Goal: Task Accomplishment & Management: Manage account settings

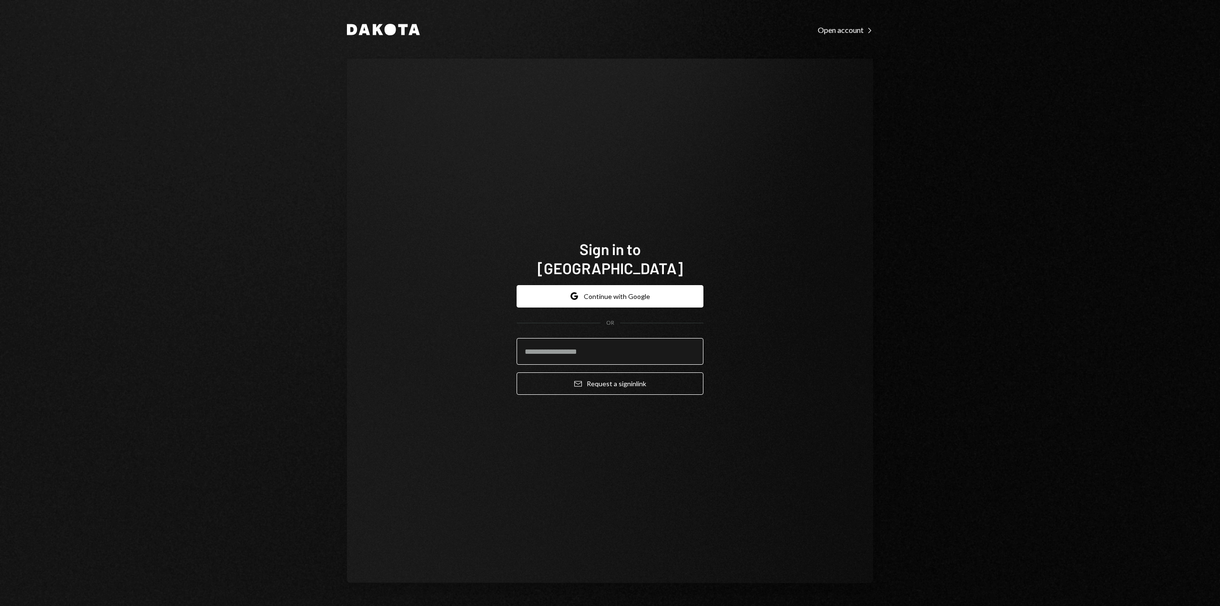
click at [633, 338] on input "email" at bounding box center [610, 351] width 187 height 27
type input "**********"
click at [644, 377] on button "Email Request a sign in link" at bounding box center [610, 383] width 187 height 22
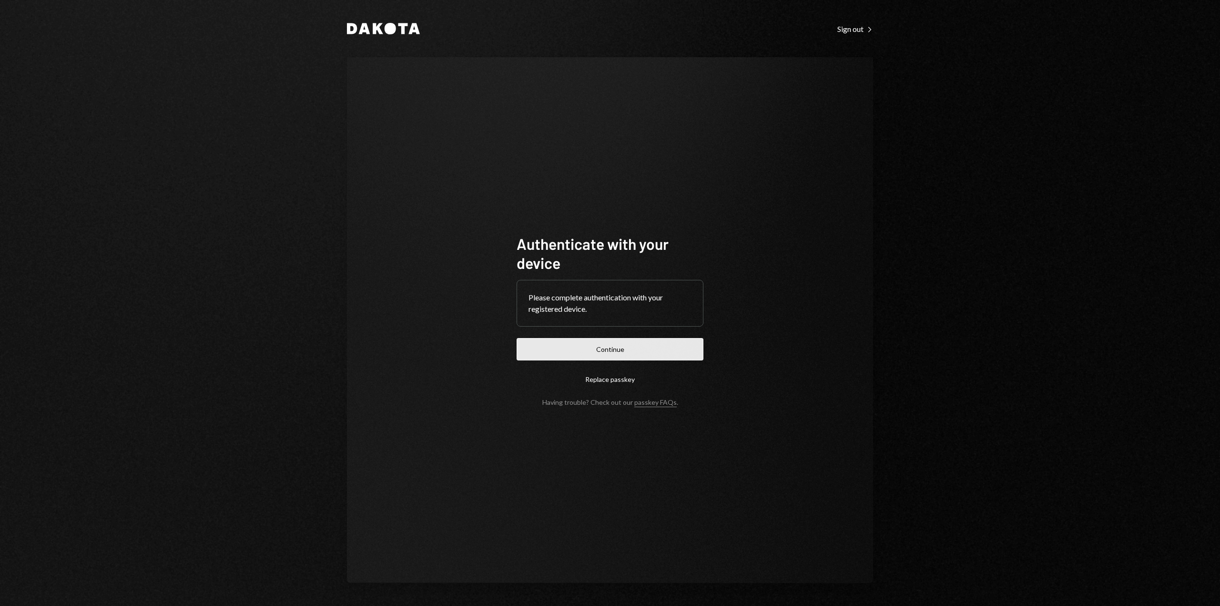
click at [653, 348] on button "Continue" at bounding box center [610, 349] width 187 height 22
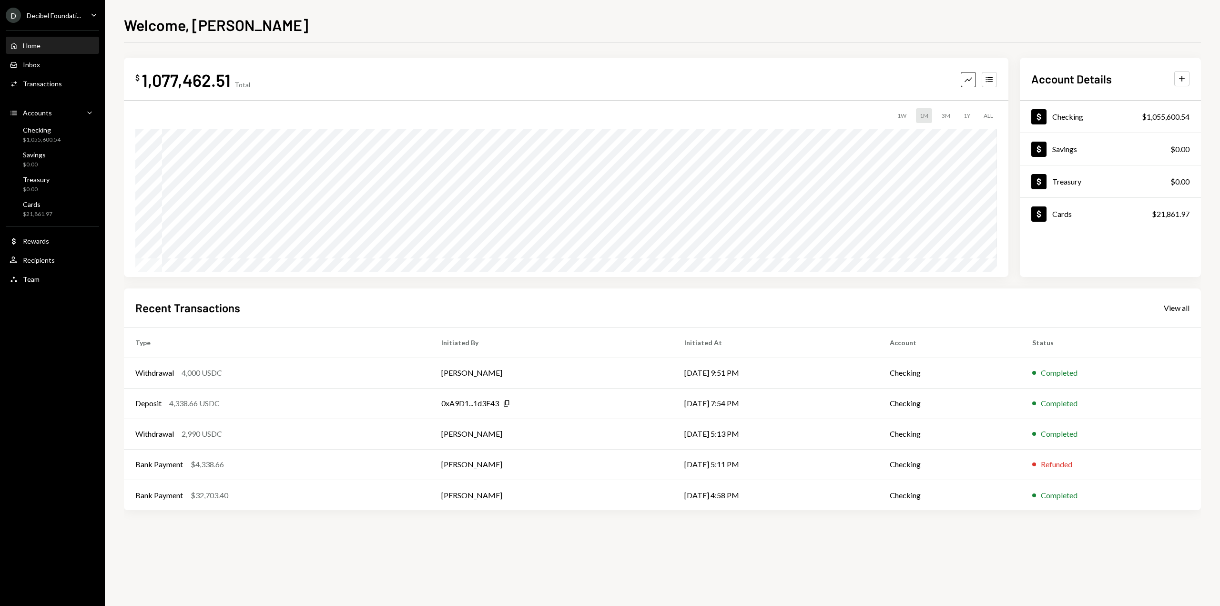
click at [95, 12] on icon "Caret Down" at bounding box center [94, 15] width 10 height 10
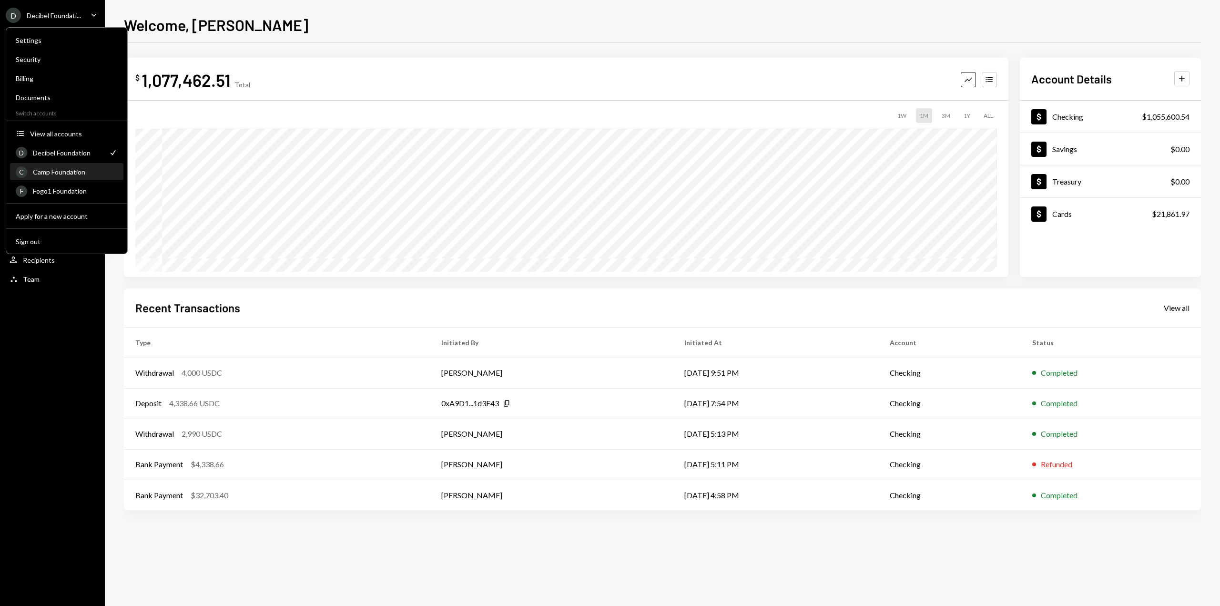
click at [94, 174] on div "Camp Foundation" at bounding box center [75, 172] width 85 height 8
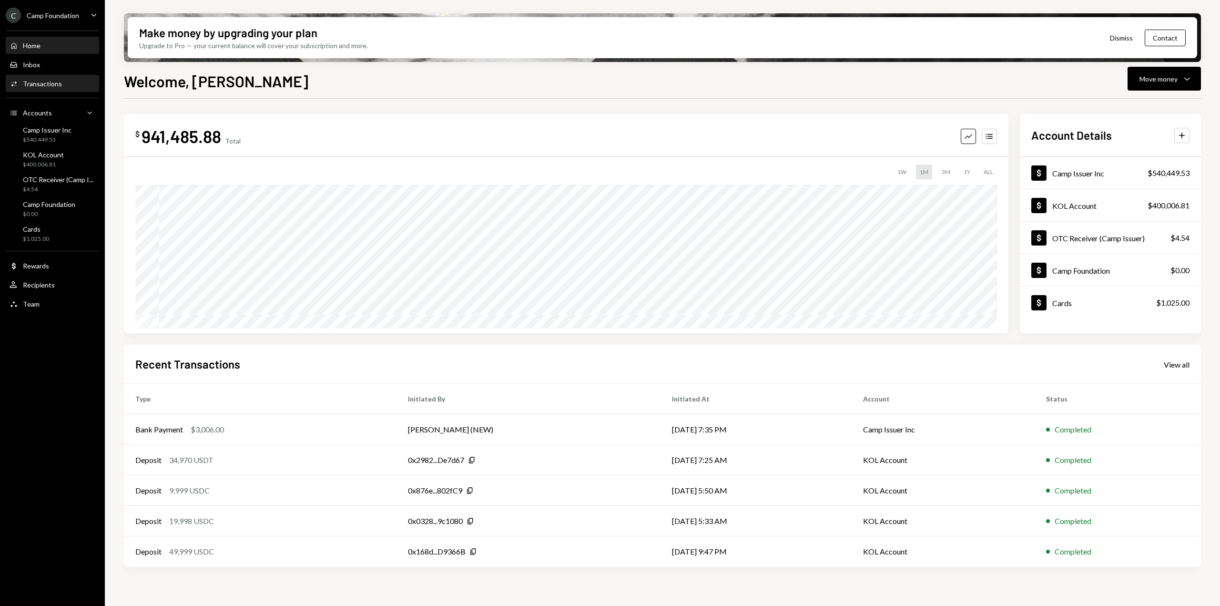
click at [73, 84] on div "Activities Transactions" at bounding box center [53, 84] width 86 height 9
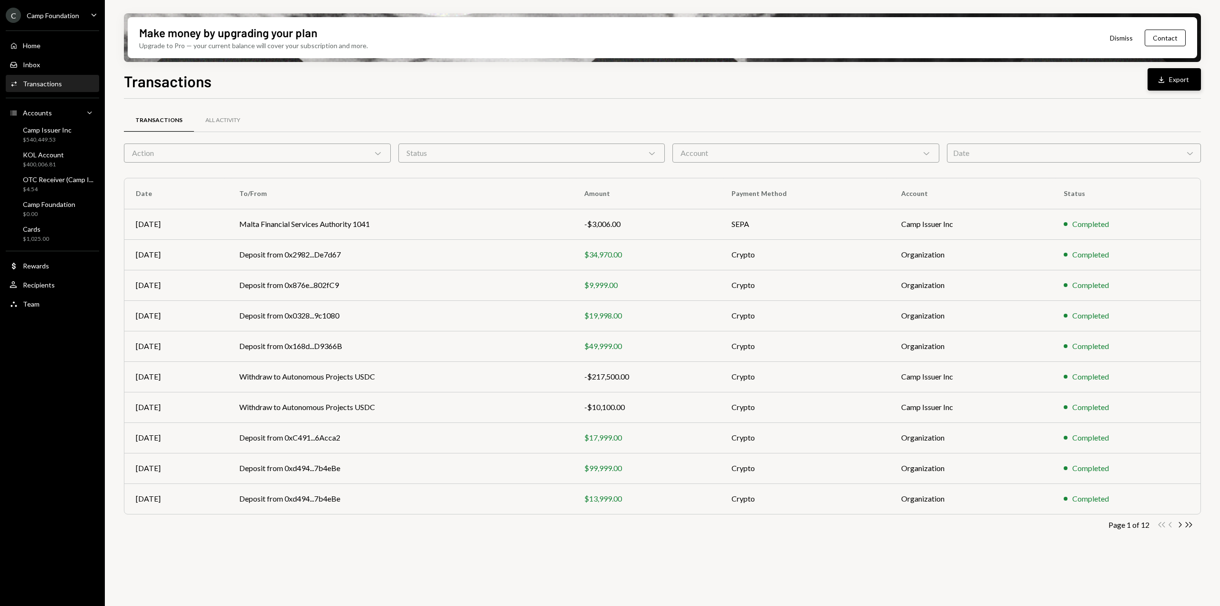
click at [1194, 85] on button "Download Export" at bounding box center [1174, 79] width 53 height 22
click at [61, 166] on div "$400,006.81" at bounding box center [43, 165] width 41 height 8
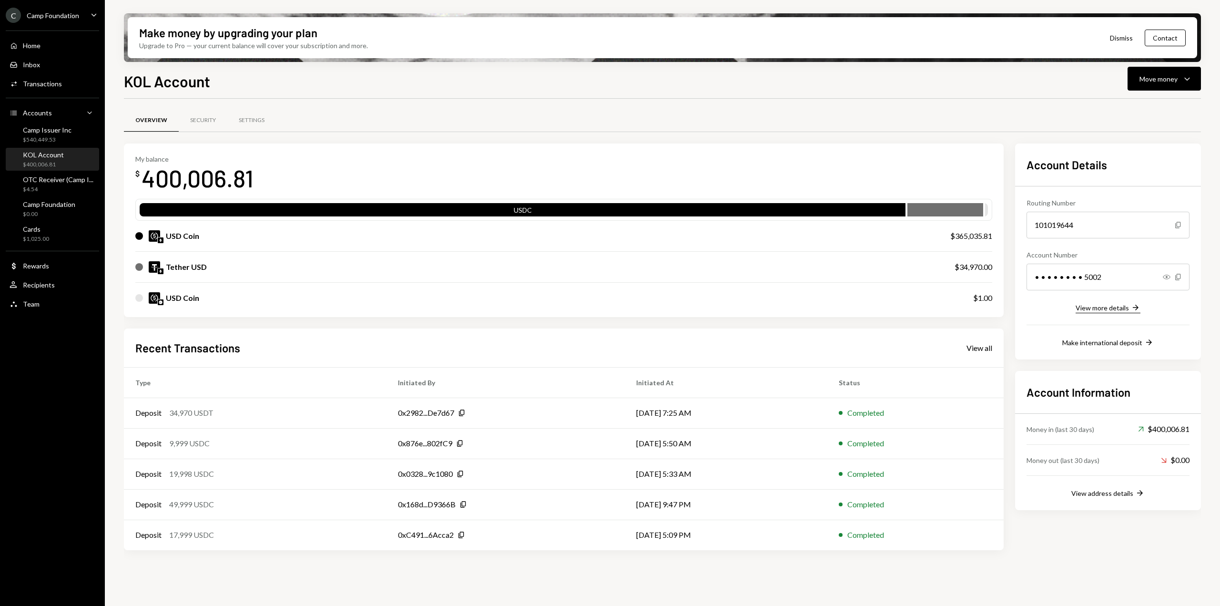
click at [1091, 311] on div "View more details" at bounding box center [1102, 308] width 53 height 8
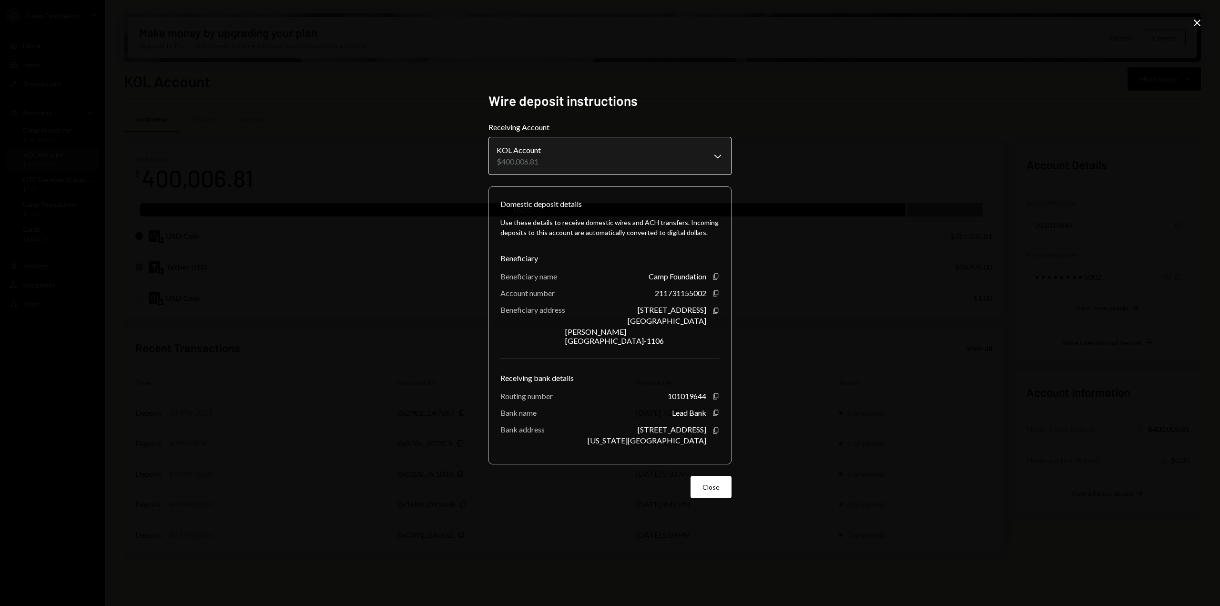
click at [712, 165] on body "C Camp Foundation Caret Down Home Home Inbox Inbox Activities Transactions Acco…" at bounding box center [610, 303] width 1220 height 606
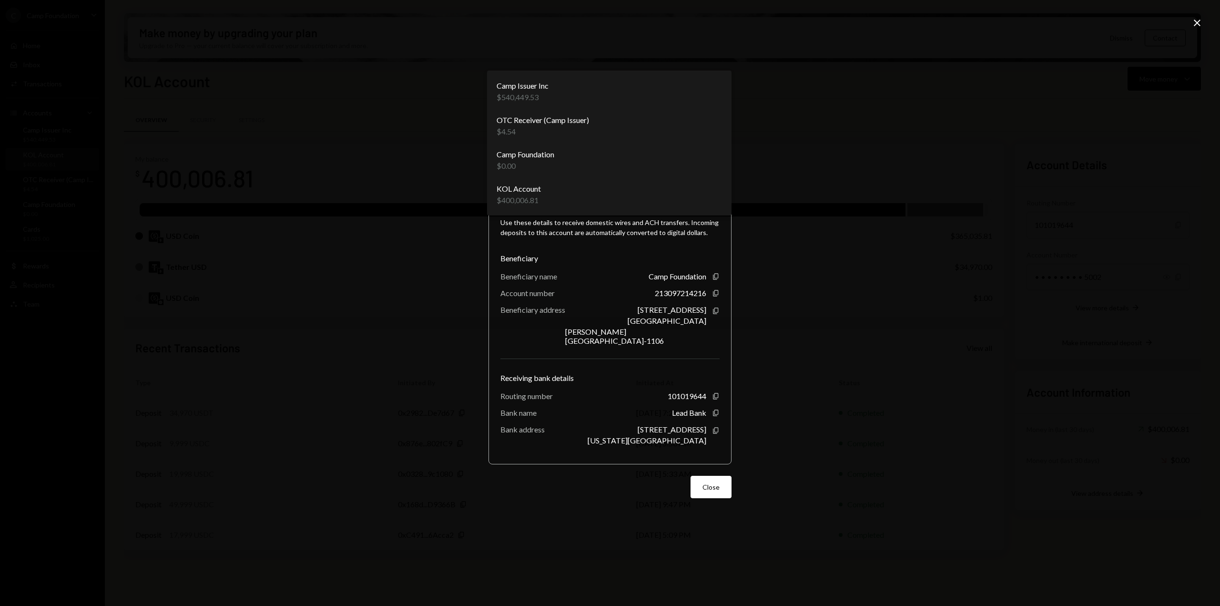
click at [715, 157] on body "C Camp Foundation Caret Down Home Home Inbox Inbox Activities Transactions Acco…" at bounding box center [610, 303] width 1220 height 606
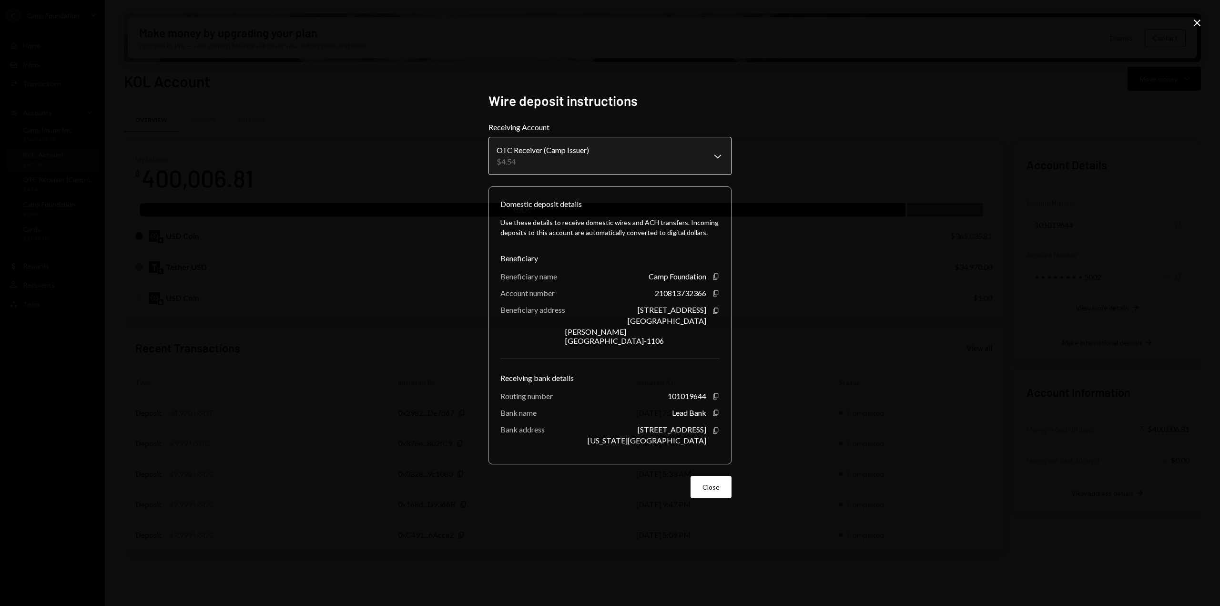
click at [709, 160] on body "C Camp Foundation Caret Down Home Home Inbox Inbox Activities Transactions Acco…" at bounding box center [610, 303] width 1220 height 606
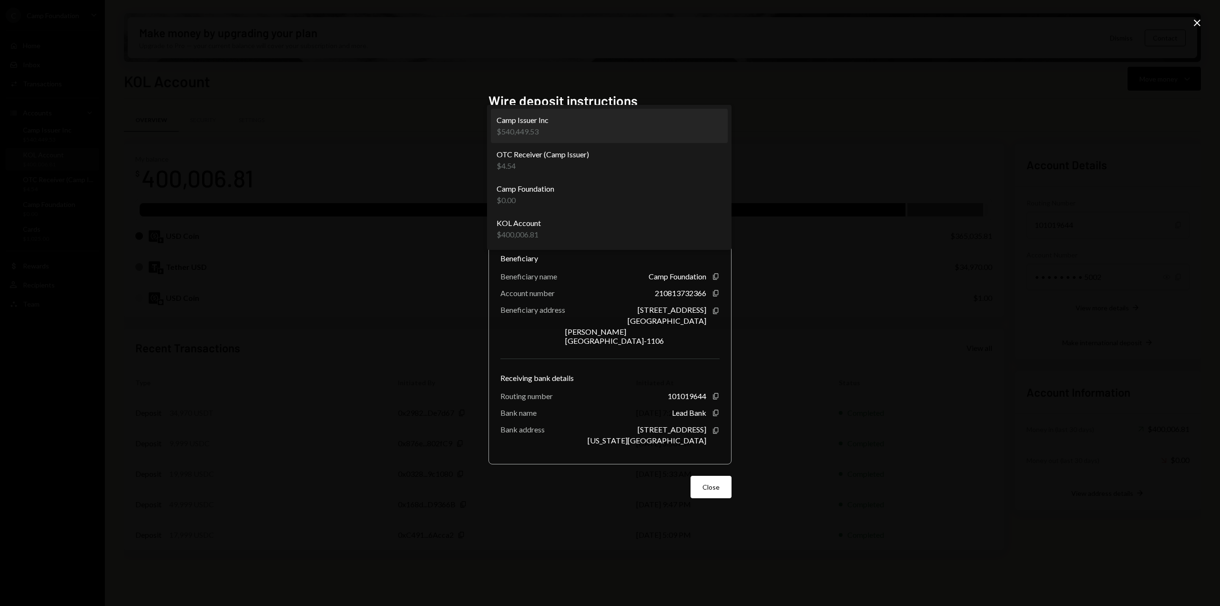
select select "**********"
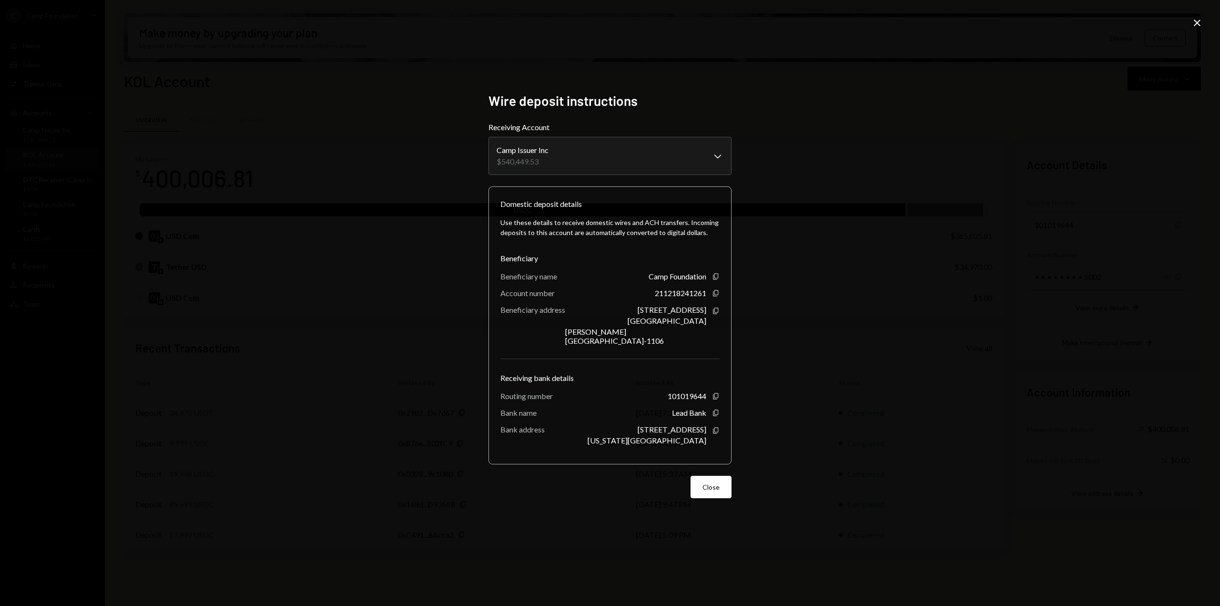
click at [786, 303] on div "**********" at bounding box center [610, 303] width 1220 height 606
click at [1195, 23] on icon "Close" at bounding box center [1197, 22] width 11 height 11
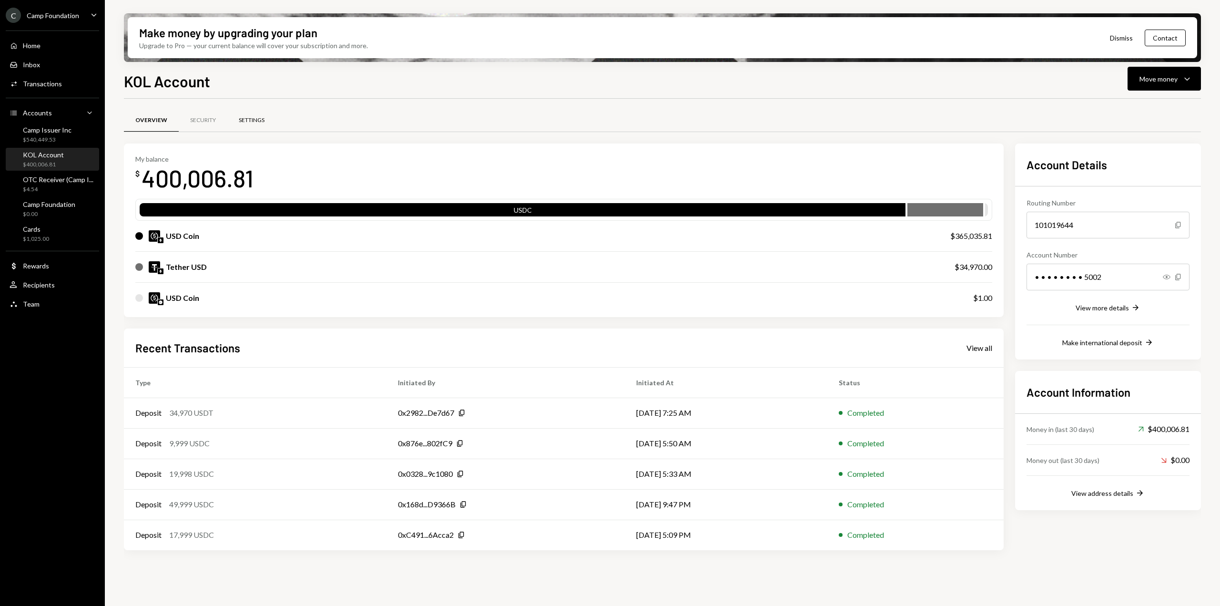
click at [260, 123] on div "Settings" at bounding box center [252, 120] width 26 height 8
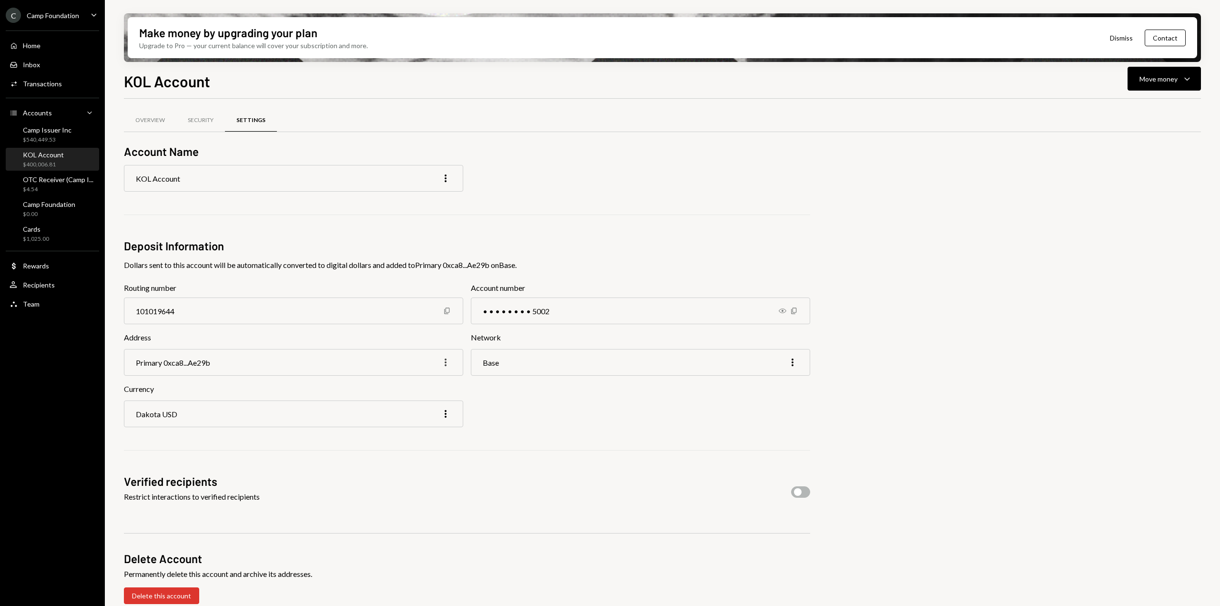
click at [444, 359] on icon "More" at bounding box center [445, 362] width 11 height 11
click at [323, 372] on div "Primary 0xca8...Ae29b More" at bounding box center [293, 362] width 339 height 27
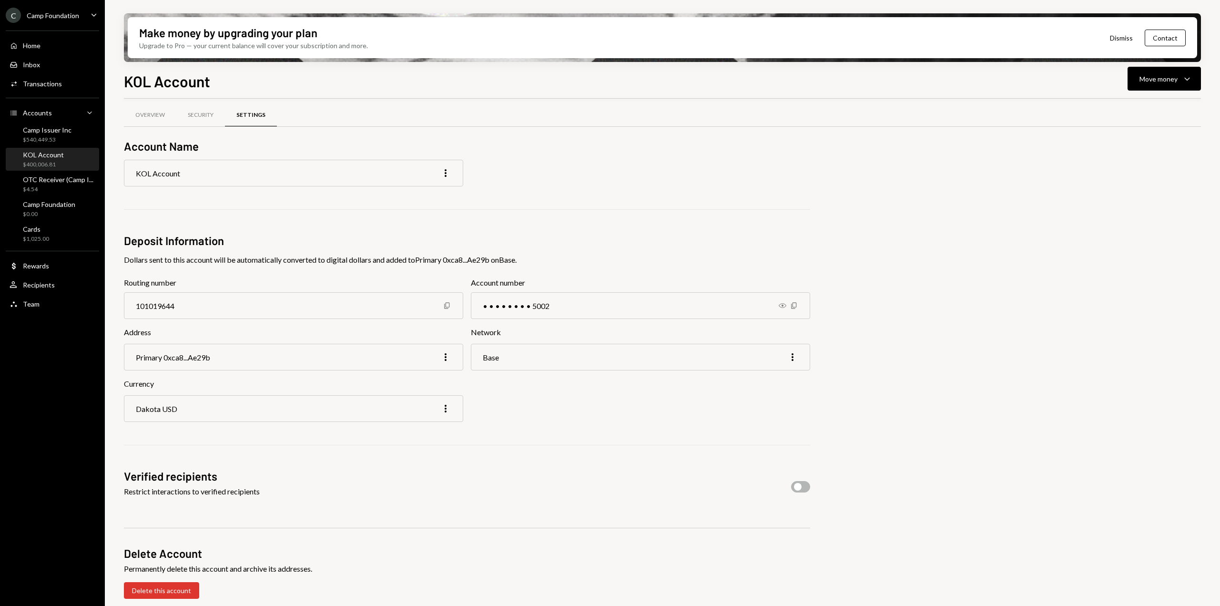
scroll to position [6, 0]
click at [33, 183] on div "OTC Receiver (Camp I..." at bounding box center [58, 179] width 71 height 8
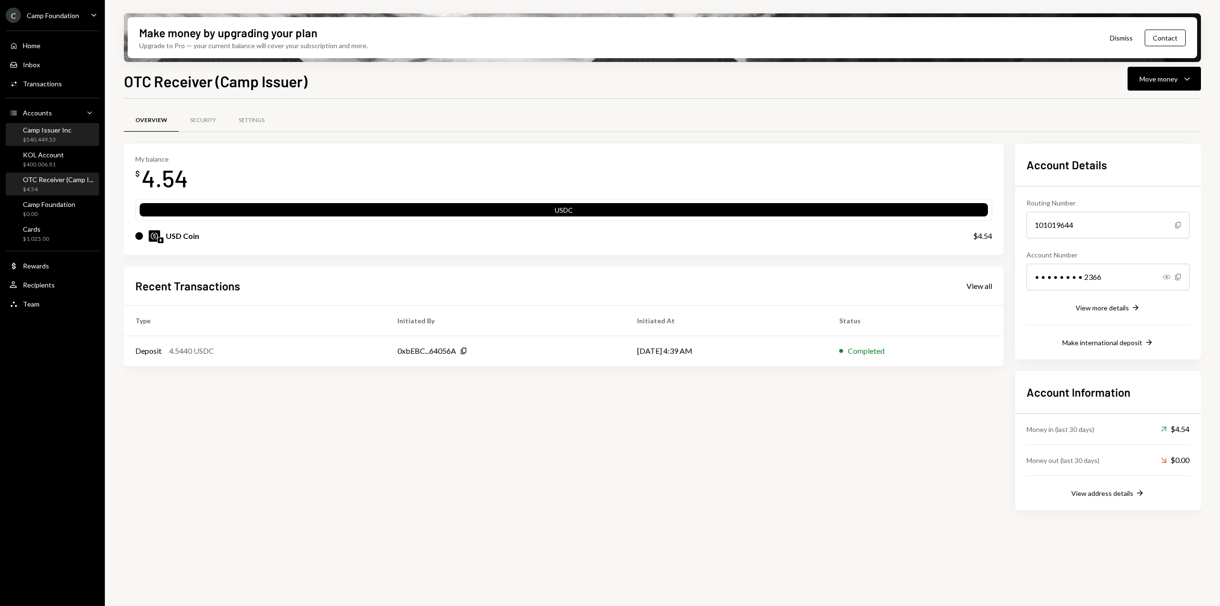
click at [59, 129] on div "Camp Issuer Inc" at bounding box center [47, 130] width 49 height 8
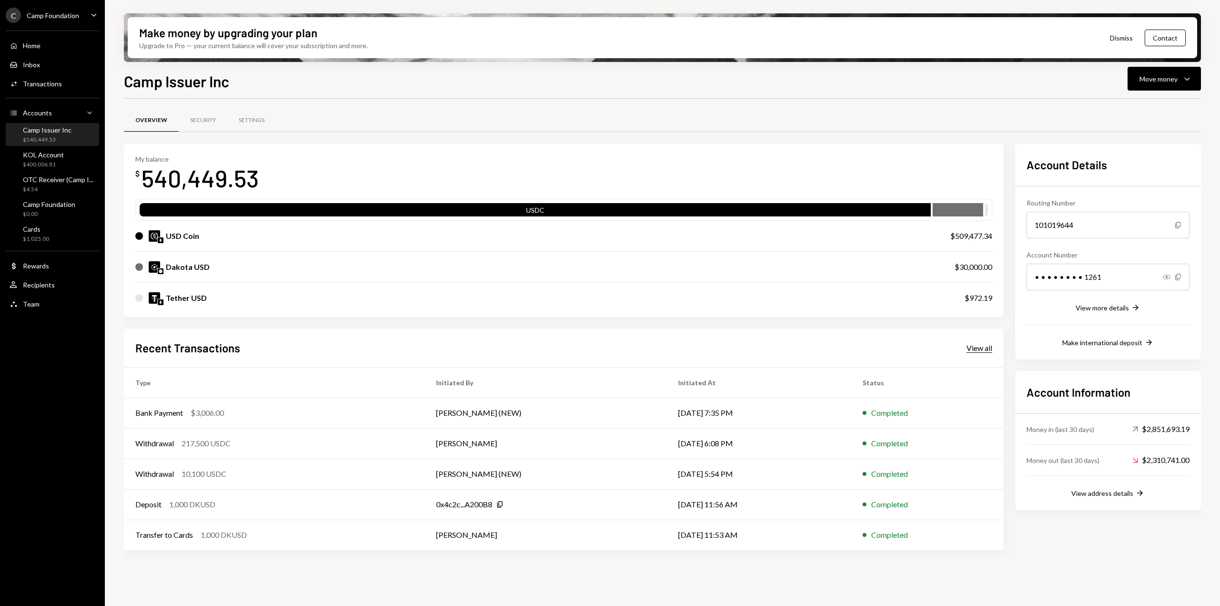
click at [979, 343] on div "View all" at bounding box center [980, 348] width 26 height 10
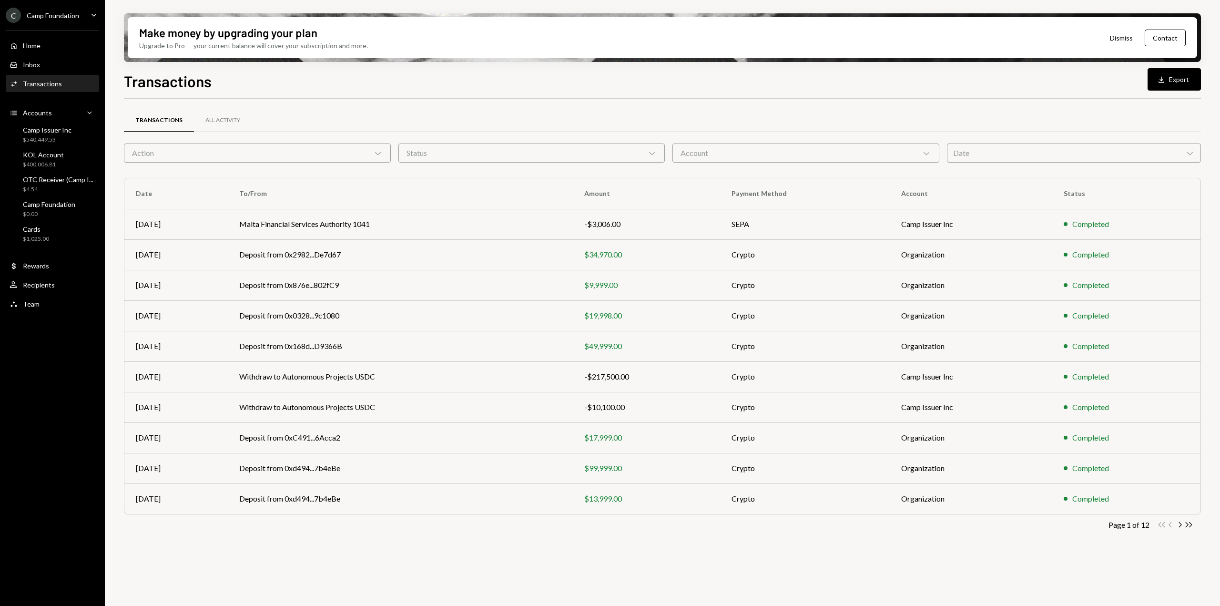
click at [1187, 524] on icon "Double Arrow Right" at bounding box center [1189, 524] width 9 height 9
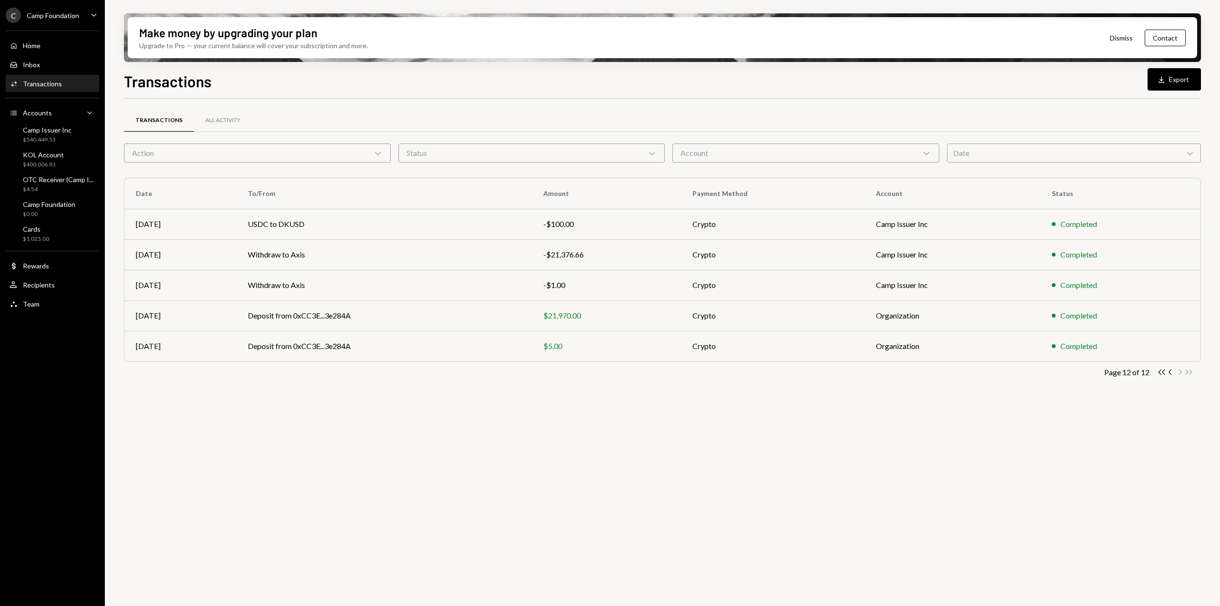
click at [1173, 370] on icon "Chevron Left" at bounding box center [1170, 372] width 9 height 9
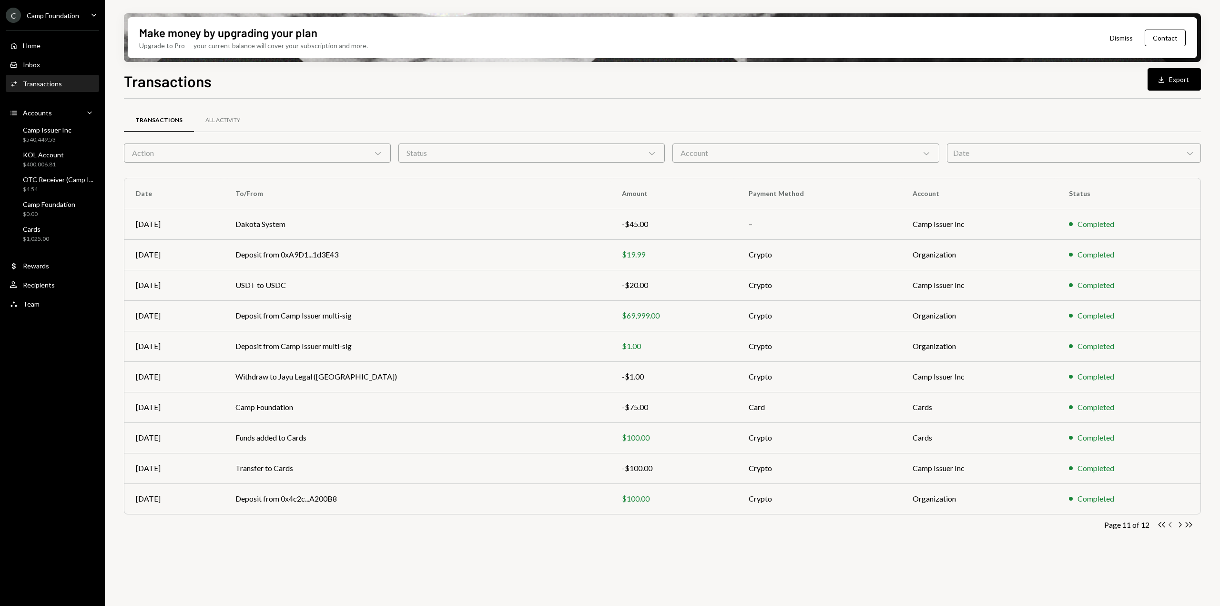
click at [1171, 527] on icon "button" at bounding box center [1170, 524] width 3 height 5
click at [1172, 526] on icon "Chevron Left" at bounding box center [1170, 524] width 9 height 9
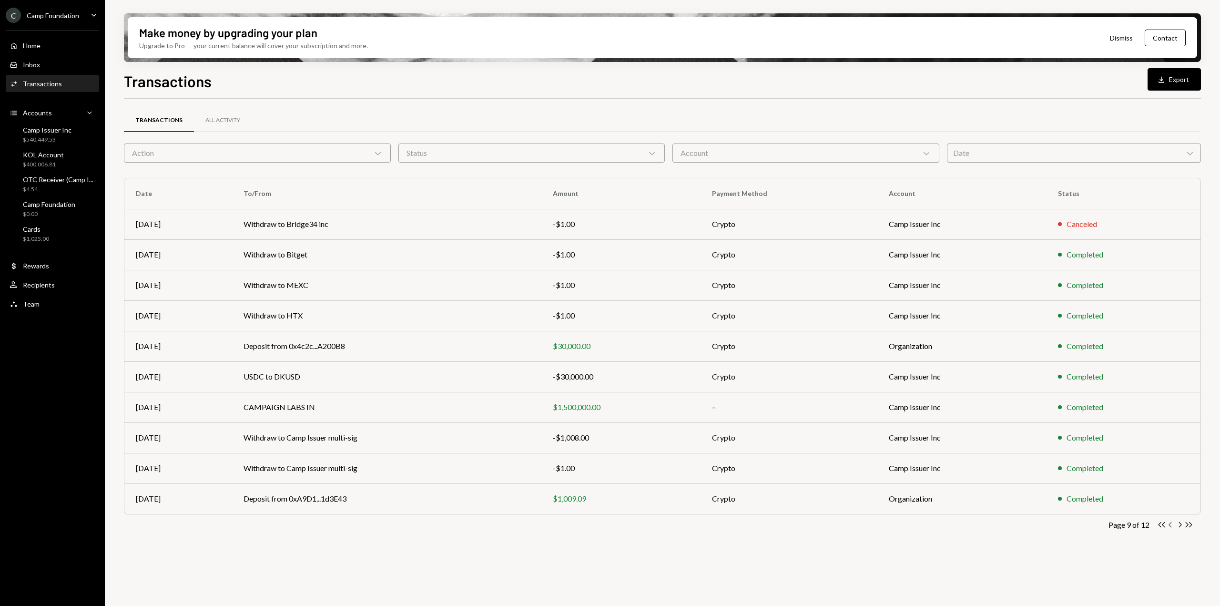
click at [1172, 526] on icon "Chevron Left" at bounding box center [1170, 524] width 9 height 9
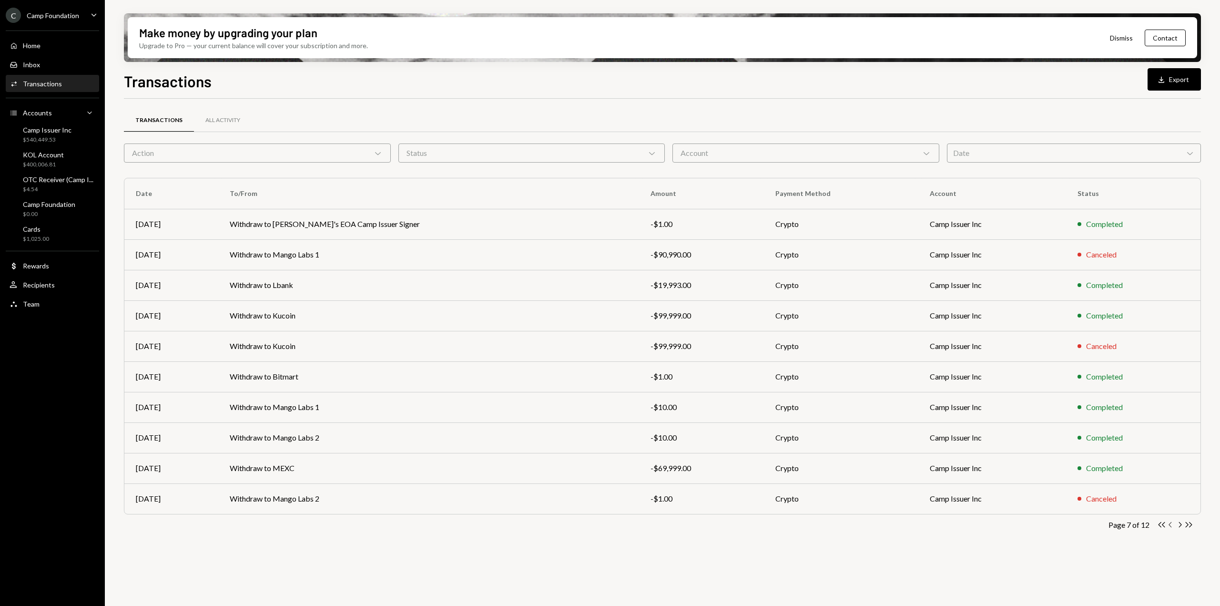
click at [1169, 526] on icon "Chevron Left" at bounding box center [1170, 524] width 9 height 9
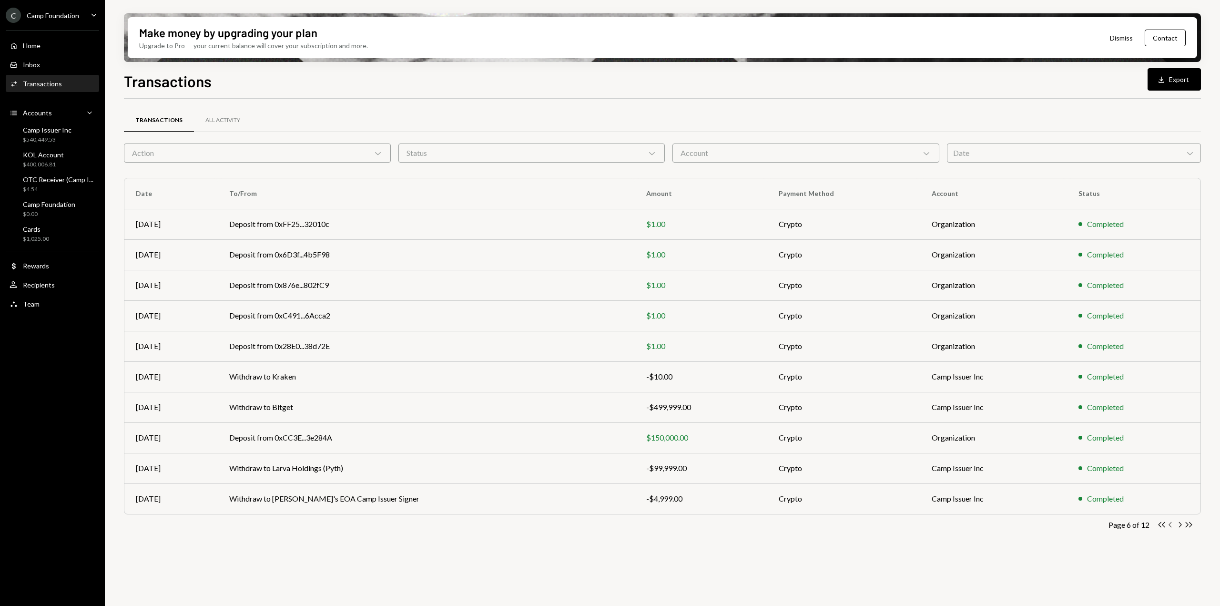
click at [1172, 521] on icon "Chevron Left" at bounding box center [1170, 524] width 9 height 9
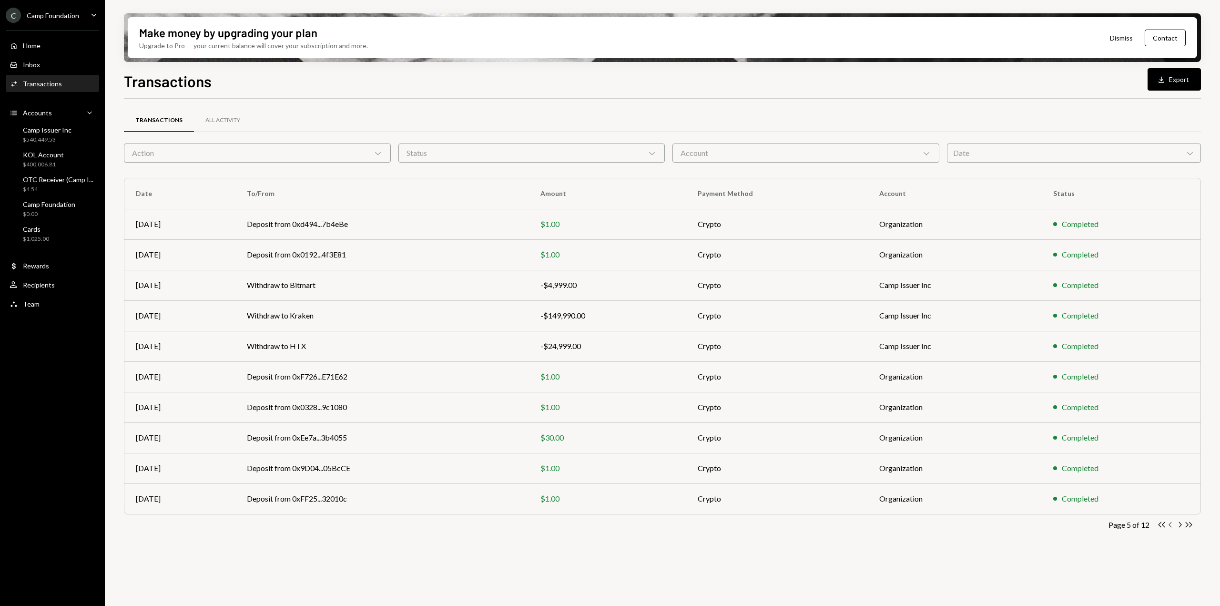
click at [1172, 521] on icon "Chevron Left" at bounding box center [1170, 524] width 9 height 9
click at [1171, 524] on icon "Chevron Left" at bounding box center [1170, 524] width 9 height 9
click at [1169, 525] on icon "Chevron Left" at bounding box center [1170, 524] width 9 height 9
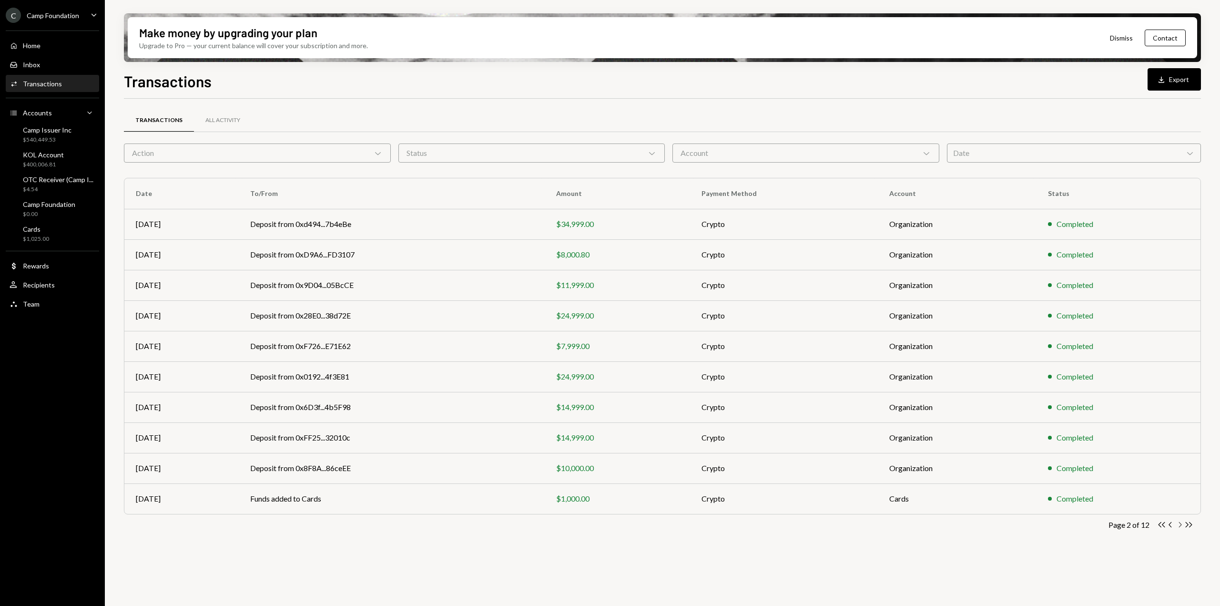
click at [1178, 525] on icon "Chevron Right" at bounding box center [1179, 524] width 9 height 9
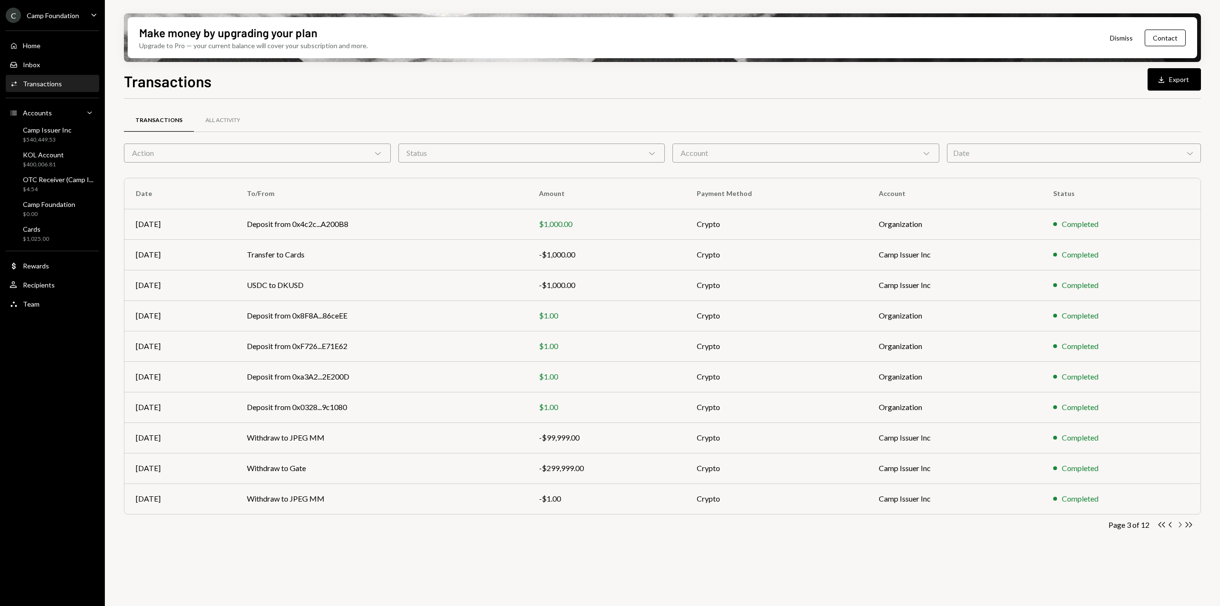
click at [1178, 526] on icon "Chevron Right" at bounding box center [1179, 524] width 9 height 9
click at [1180, 524] on icon "Chevron Right" at bounding box center [1179, 524] width 9 height 9
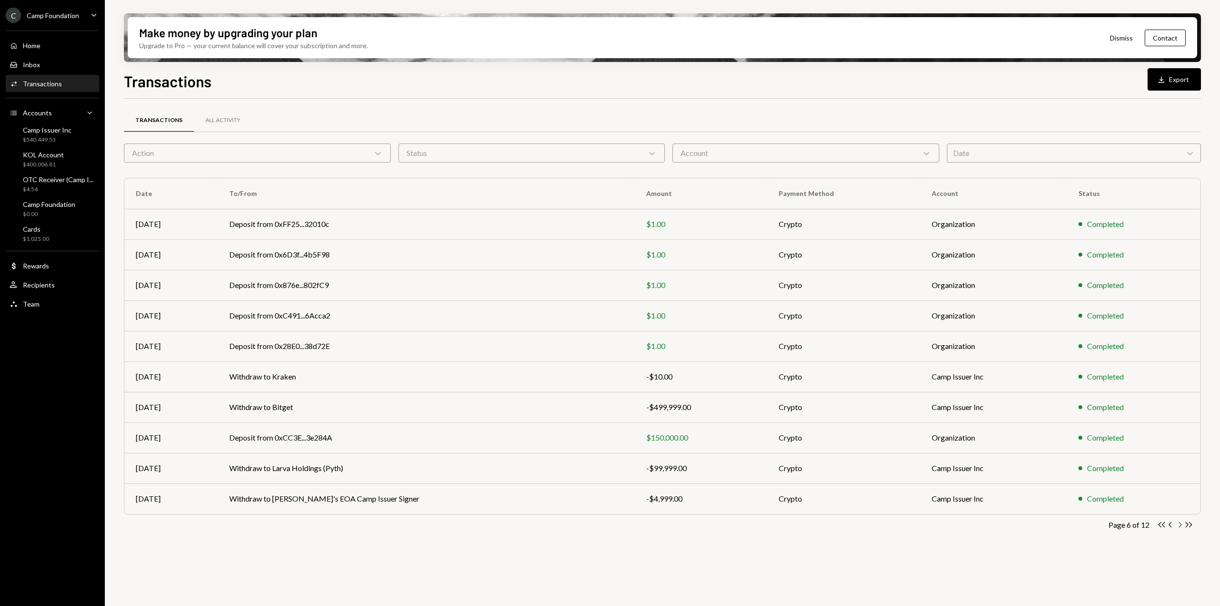
click at [1180, 524] on icon "Chevron Right" at bounding box center [1179, 524] width 9 height 9
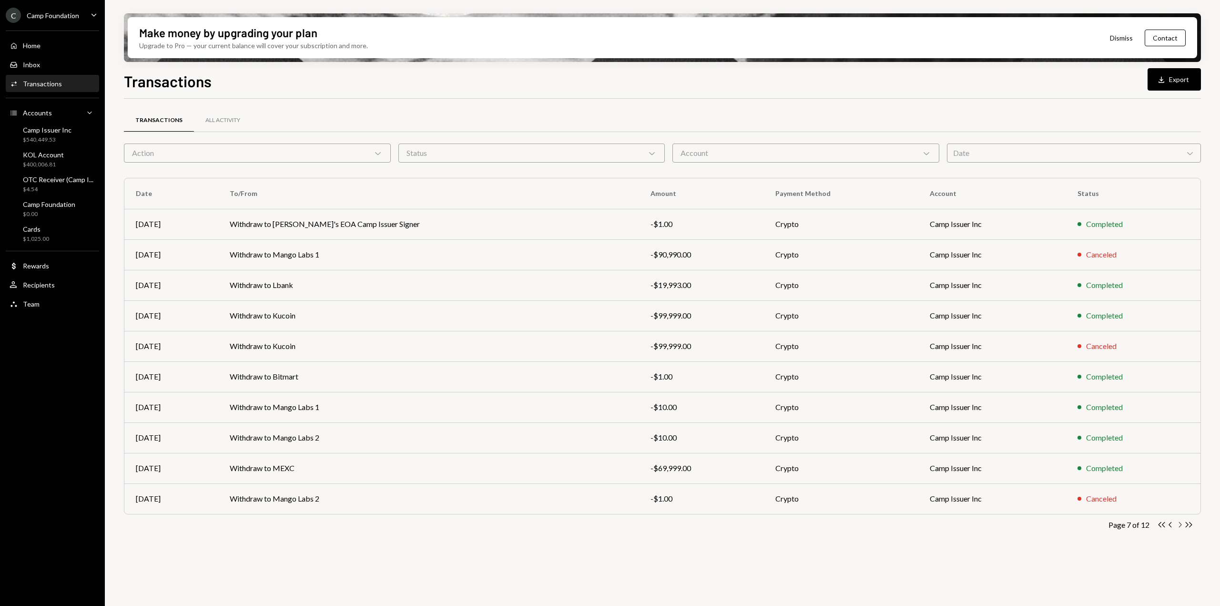
click at [1180, 524] on icon "Chevron Right" at bounding box center [1179, 524] width 9 height 9
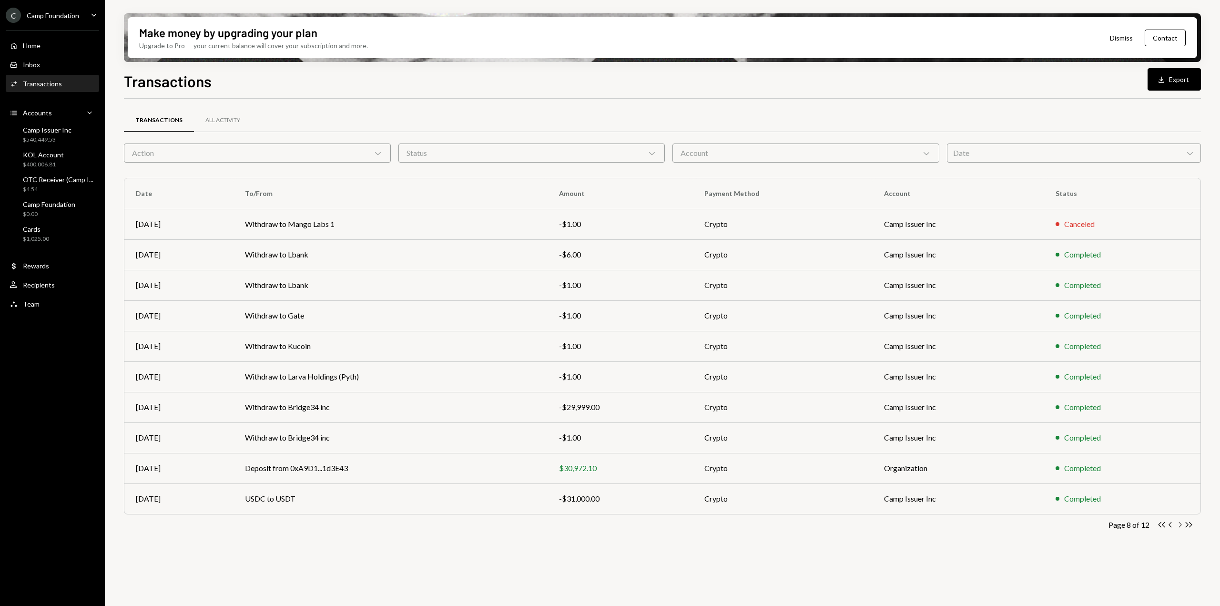
click at [1180, 524] on icon "Chevron Right" at bounding box center [1179, 524] width 9 height 9
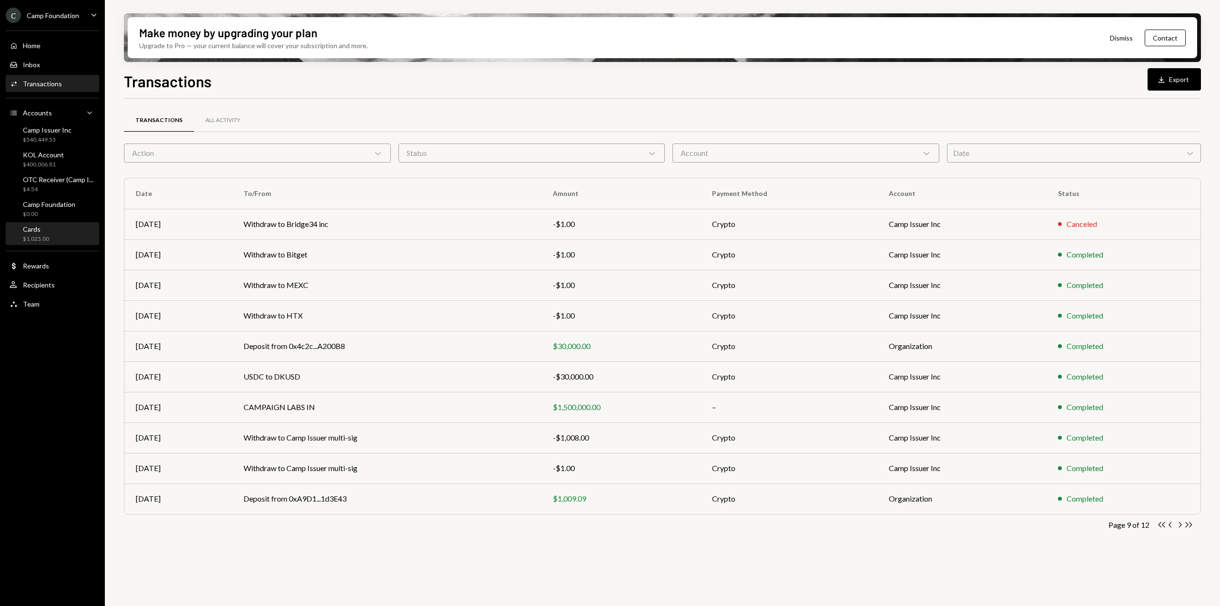
click at [70, 231] on div "Cards $1,025.00" at bounding box center [53, 234] width 86 height 18
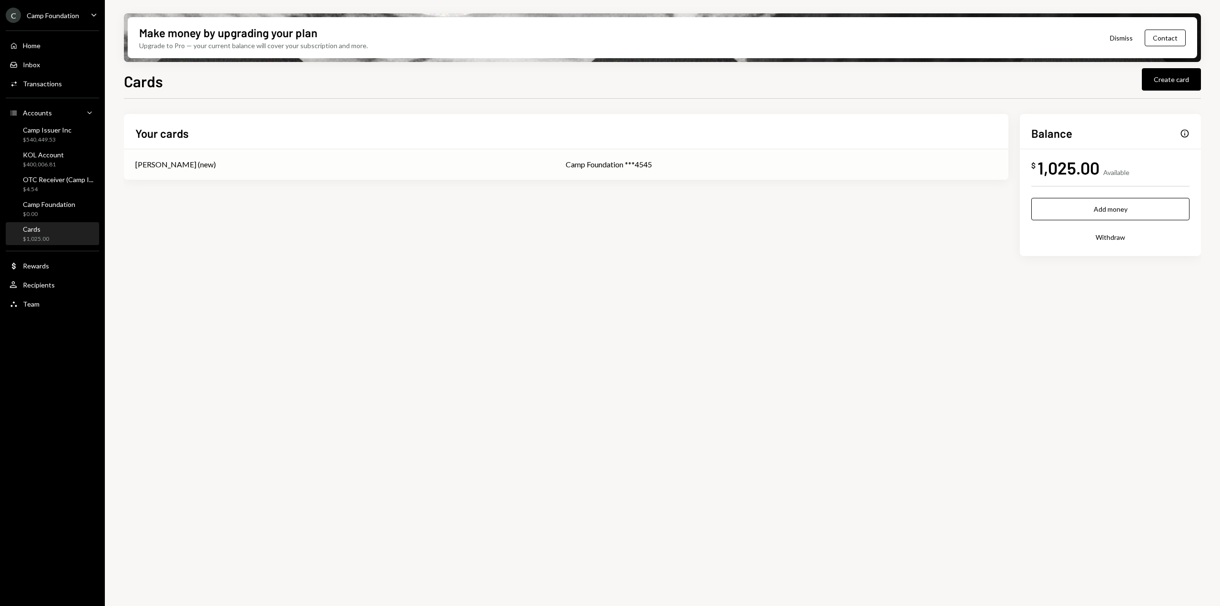
click at [301, 171] on td "Kagiso Mello (new)" at bounding box center [339, 164] width 430 height 31
click at [1180, 135] on div "Info" at bounding box center [1185, 134] width 10 height 10
click at [1181, 133] on div "Info" at bounding box center [1185, 134] width 10 height 10
click at [60, 176] on div "OTC Receiver (Camp I..." at bounding box center [58, 179] width 71 height 8
